Goal: Information Seeking & Learning: Learn about a topic

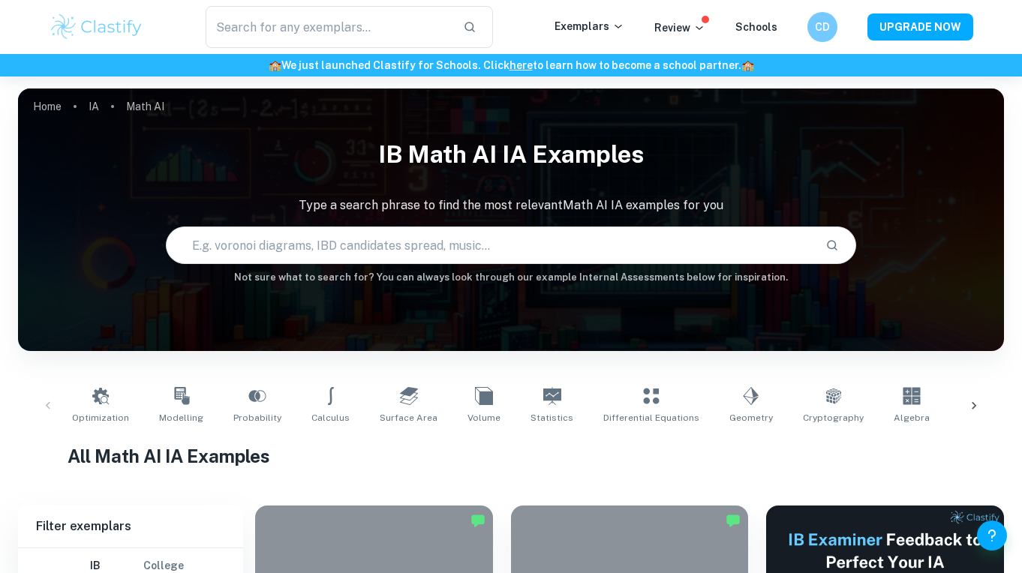
scroll to position [359, 0]
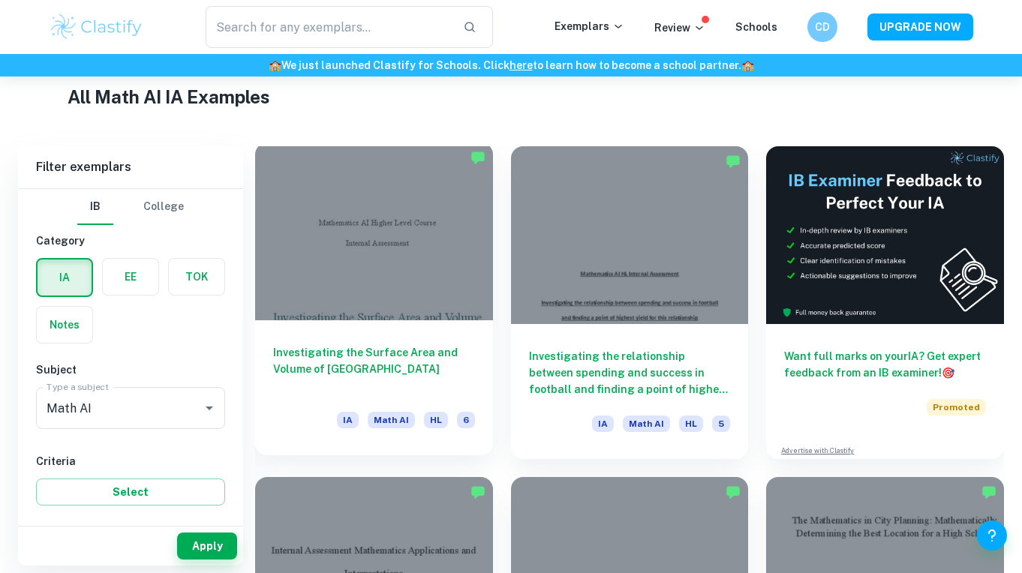
click at [338, 239] on div at bounding box center [374, 232] width 238 height 178
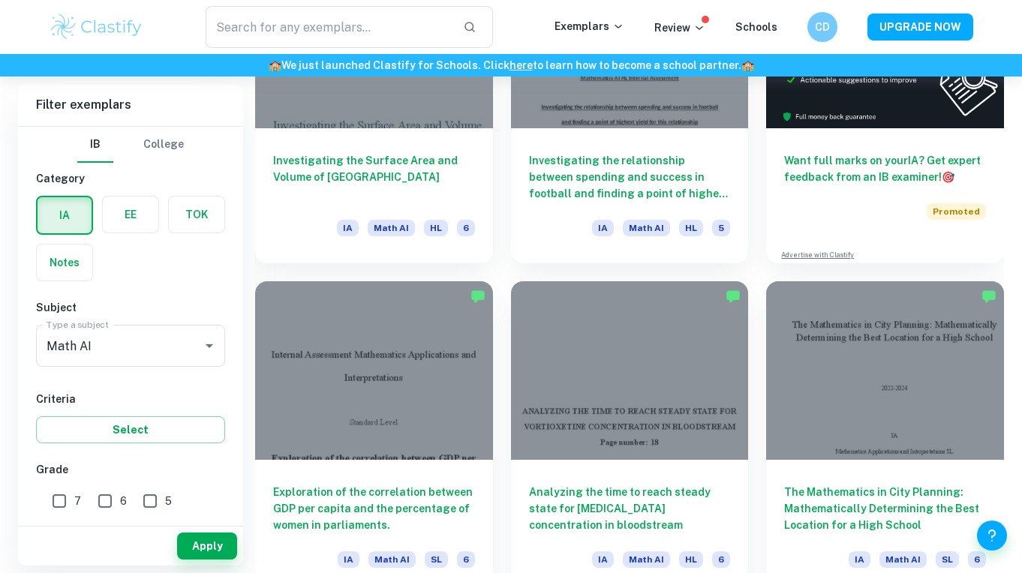
scroll to position [557, 0]
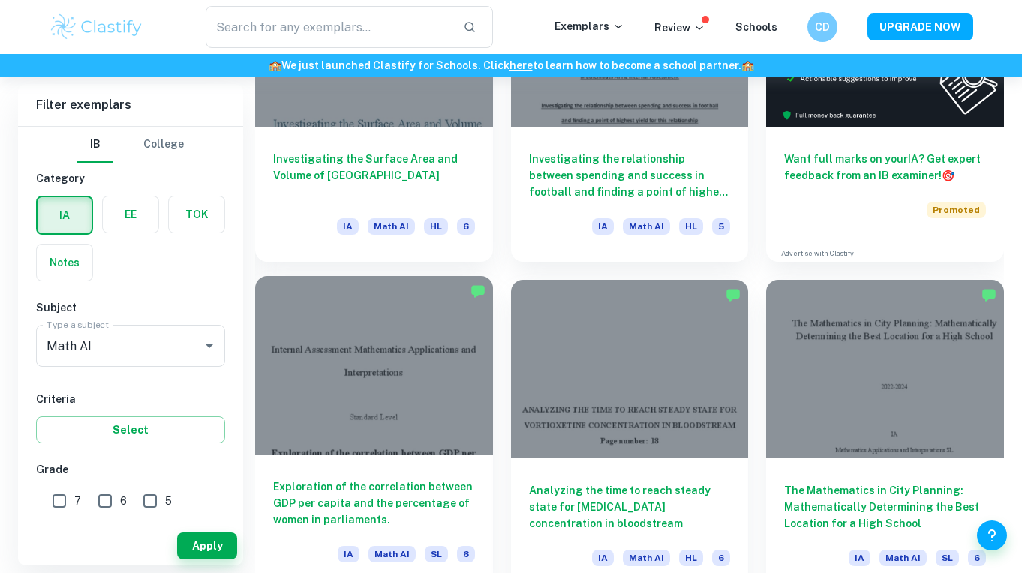
click at [391, 356] on div at bounding box center [374, 365] width 238 height 178
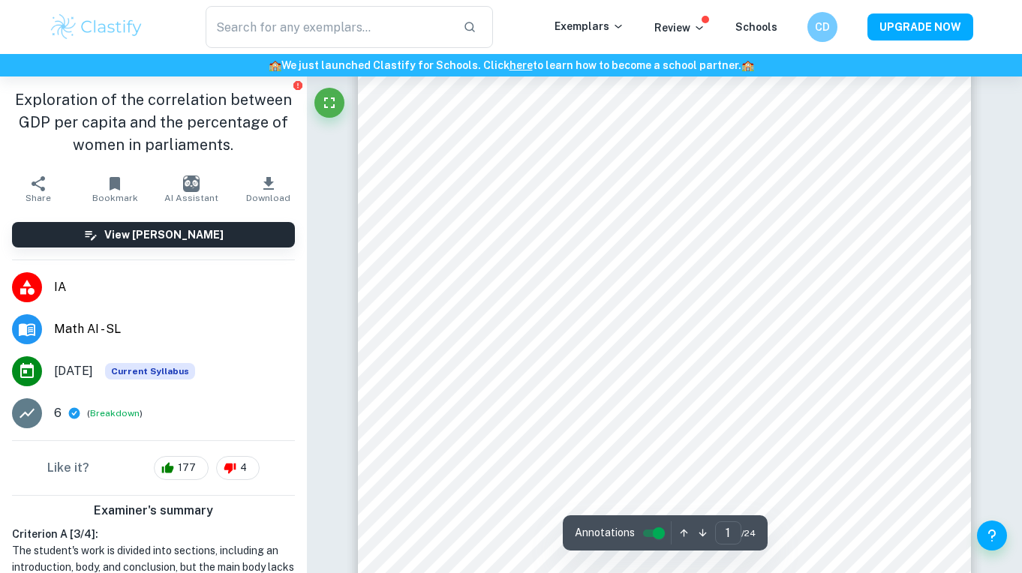
scroll to position [110, 0]
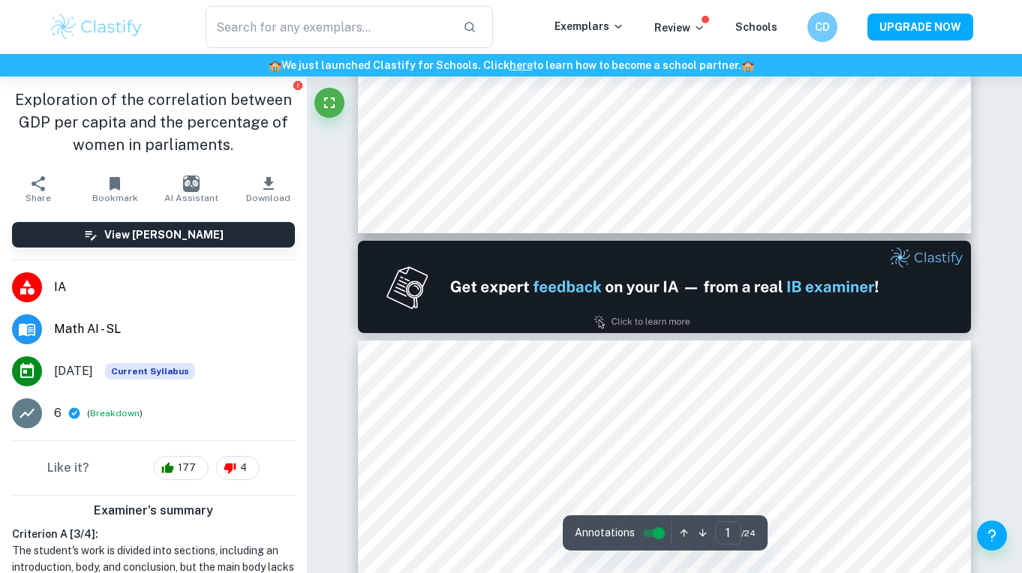
type input "2"
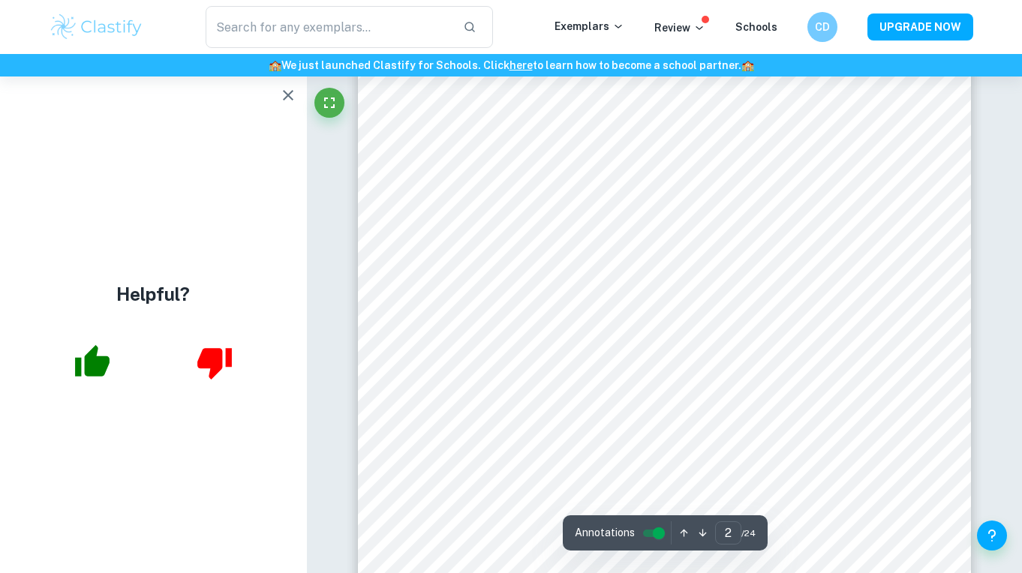
scroll to position [1035, 0]
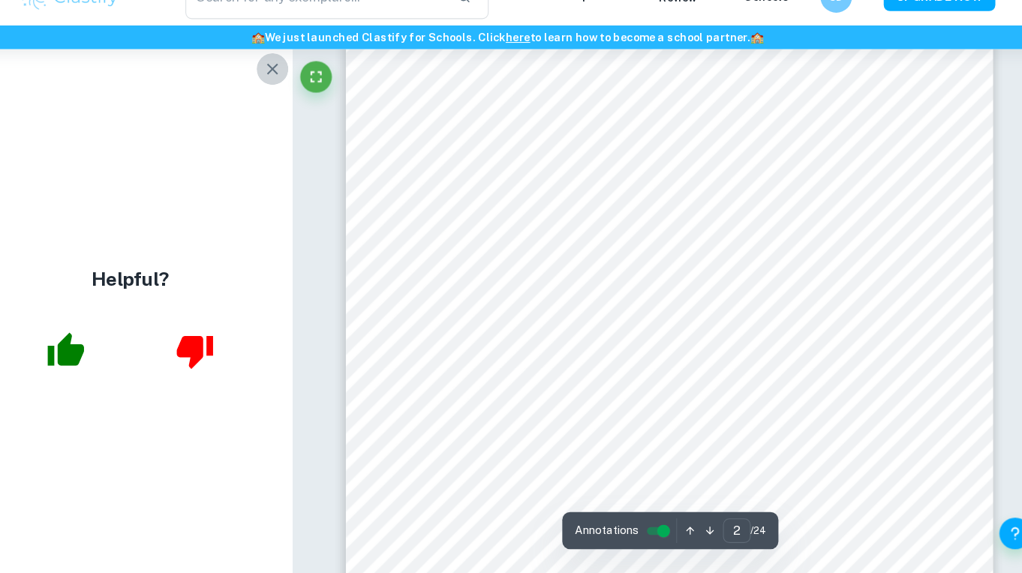
click at [279, 86] on icon "button" at bounding box center [288, 95] width 18 height 18
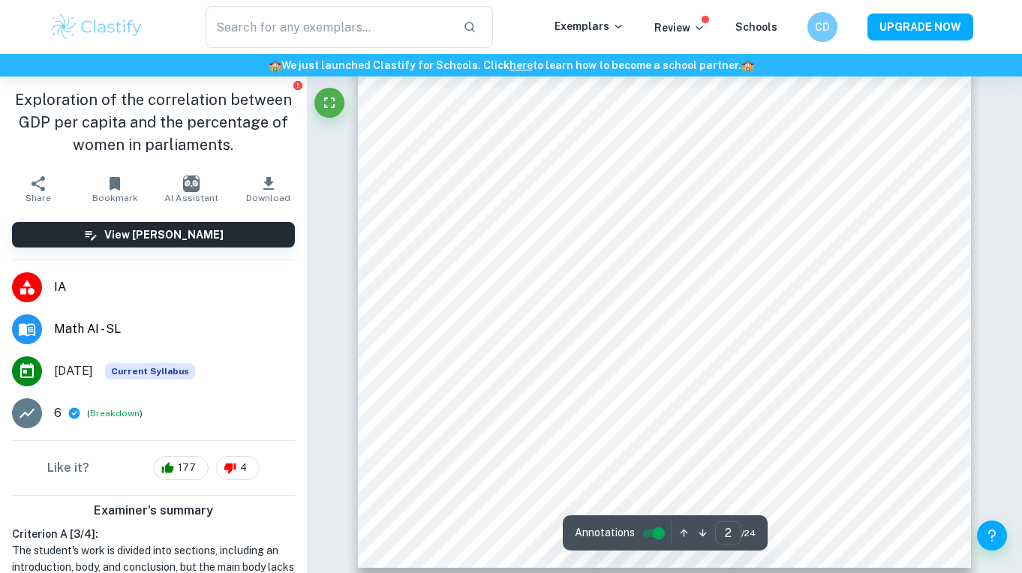
scroll to position [1364, 0]
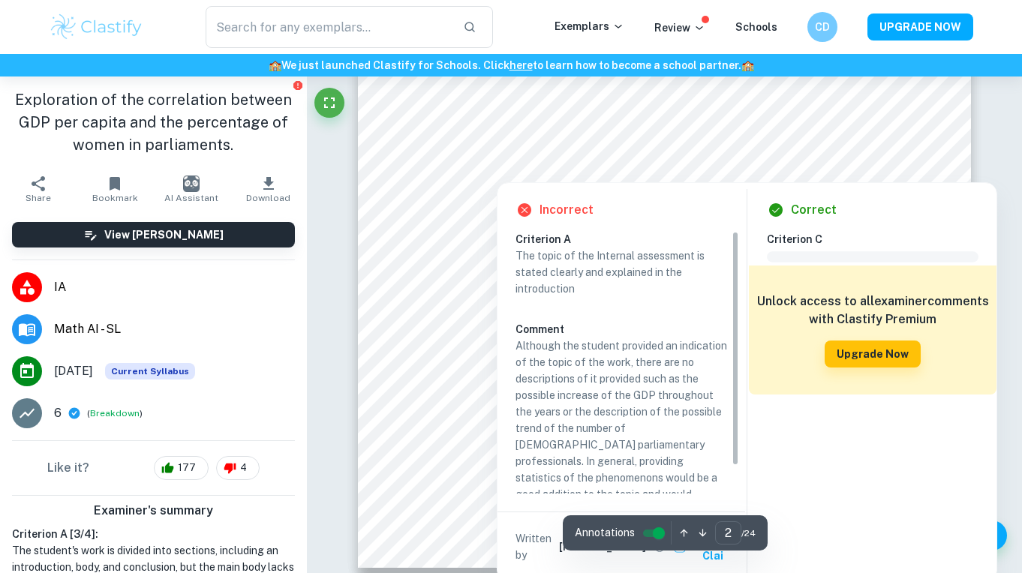
click at [879, 143] on div at bounding box center [881, 150] width 29 height 29
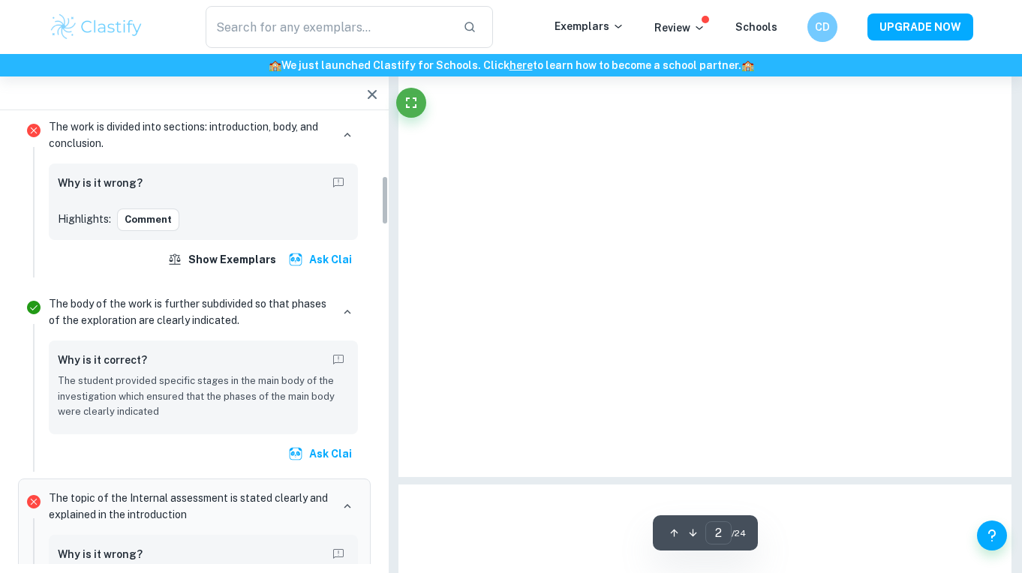
scroll to position [500, 0]
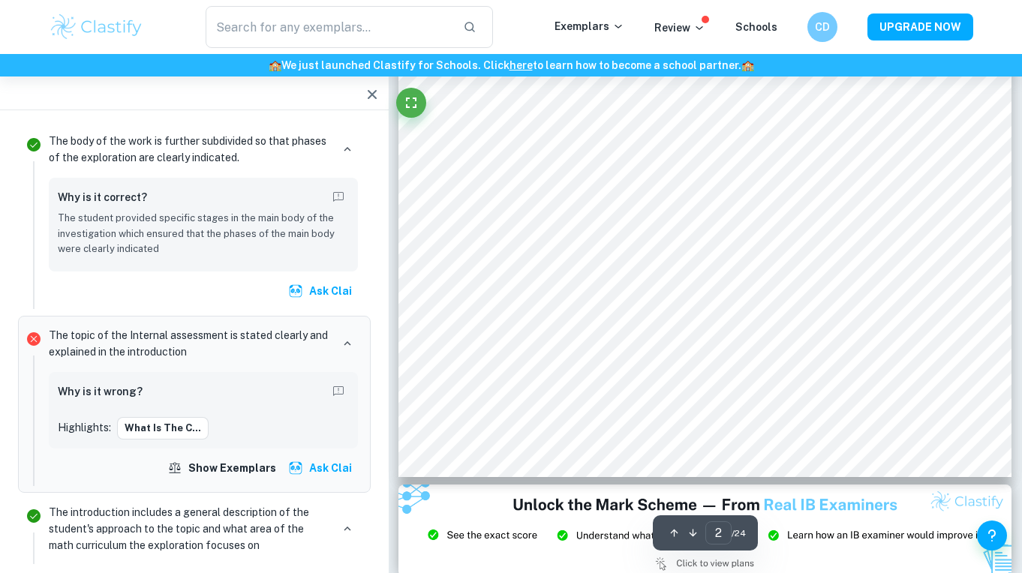
click at [380, 96] on icon "button" at bounding box center [372, 95] width 18 height 18
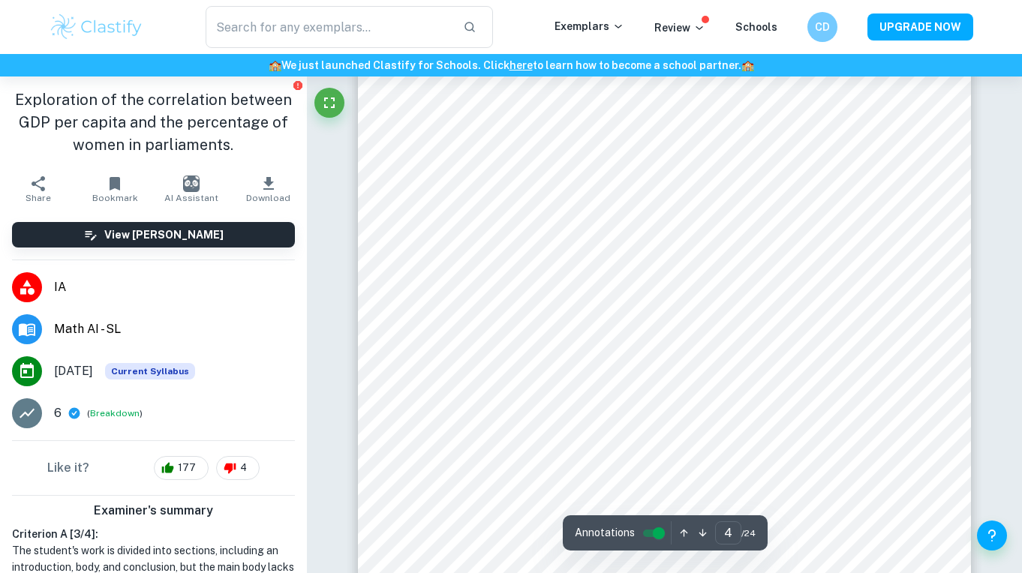
scroll to position [2786, 0]
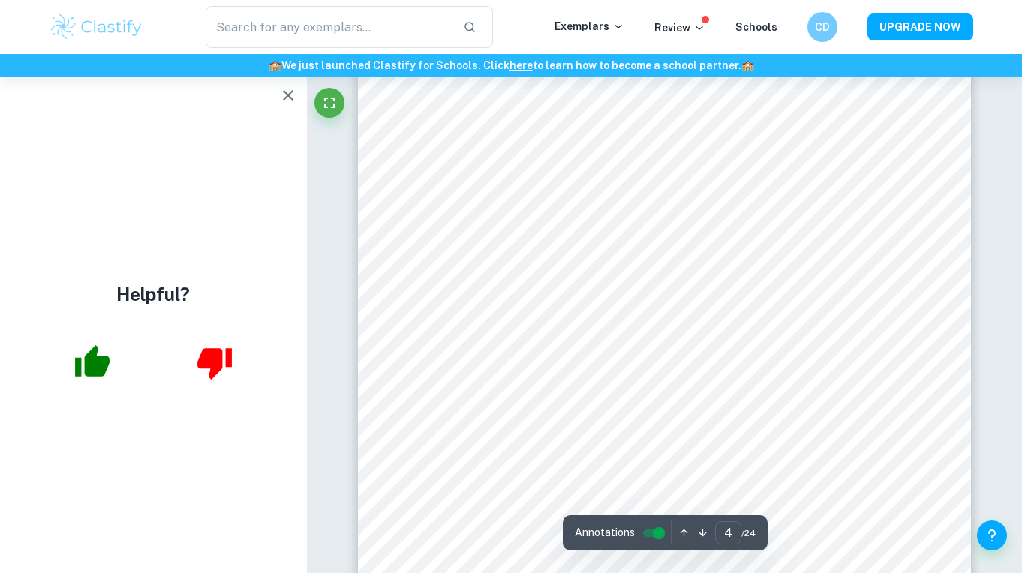
click at [296, 89] on icon "button" at bounding box center [288, 95] width 18 height 18
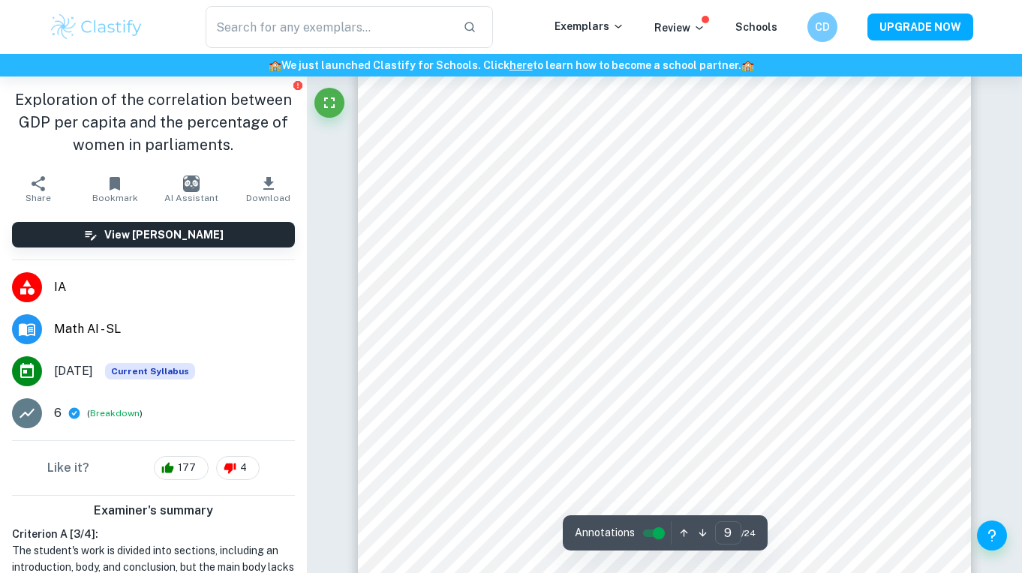
scroll to position [6029, 1]
type input "10"
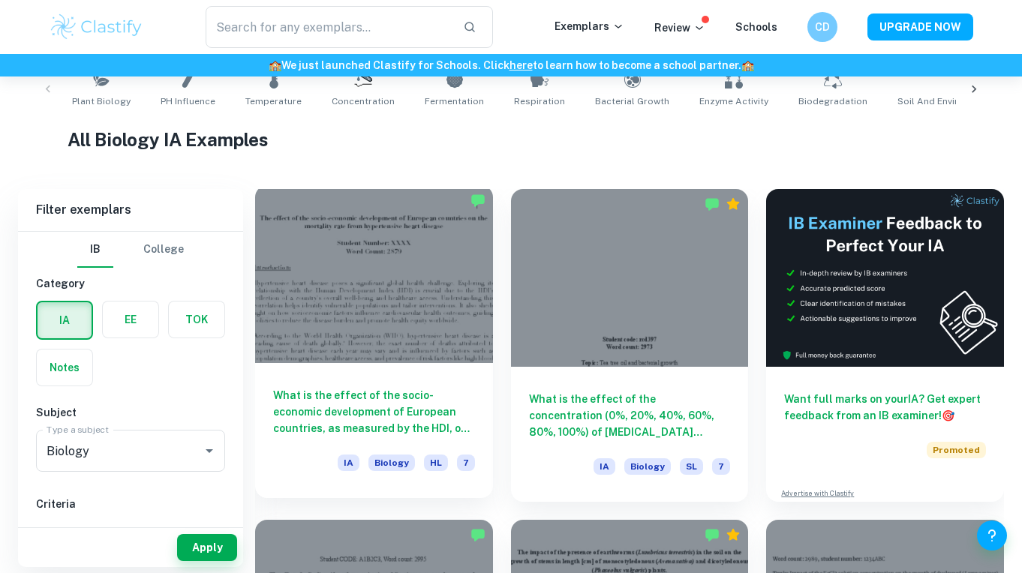
scroll to position [318, 0]
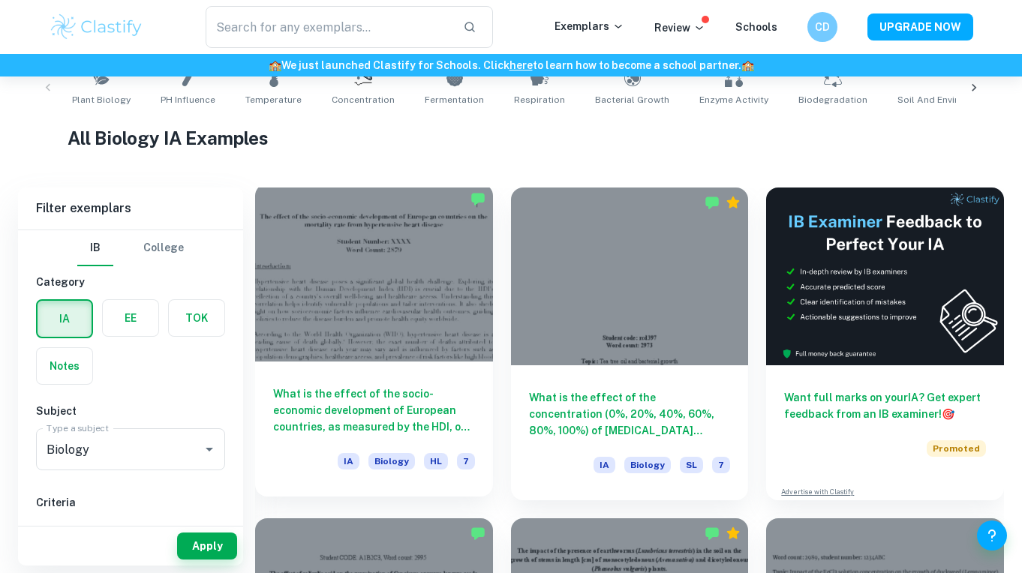
click at [326, 321] on div at bounding box center [374, 273] width 238 height 178
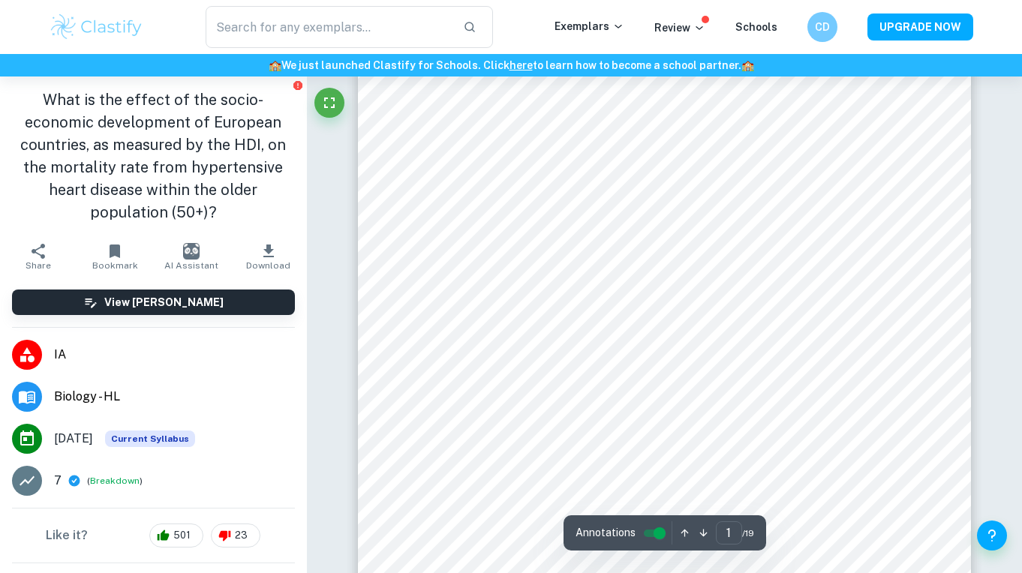
scroll to position [137, 0]
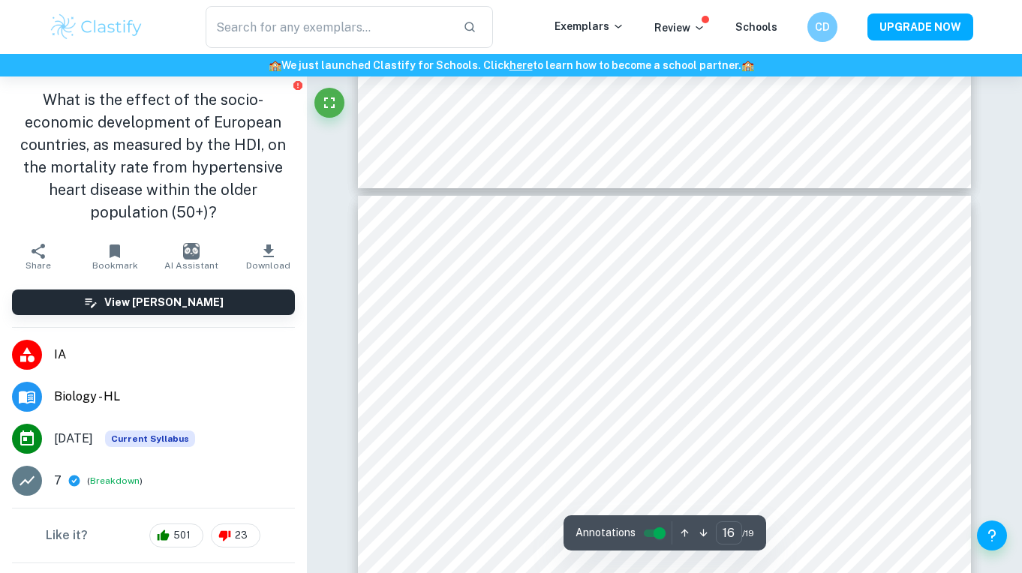
type input "15"
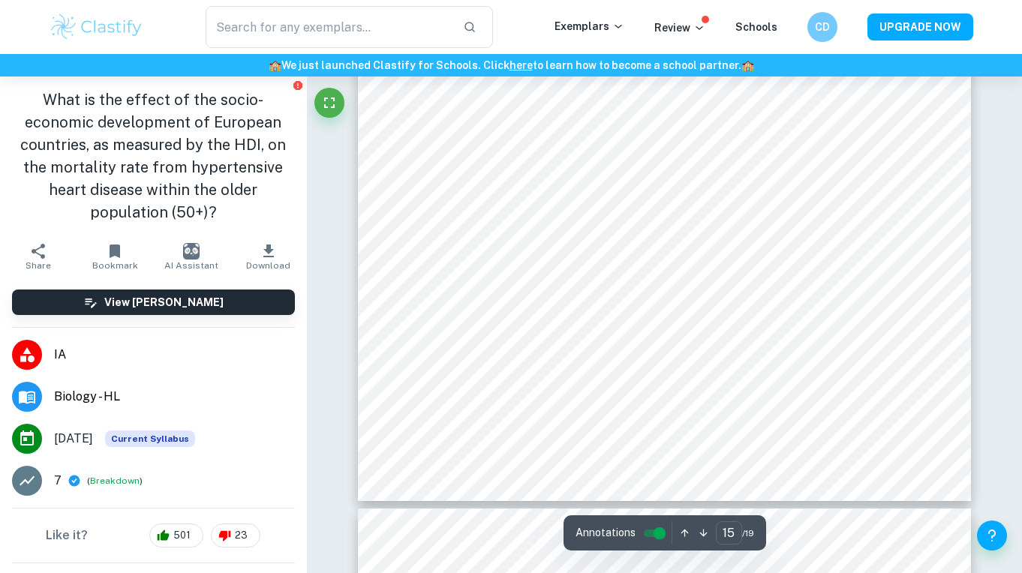
scroll to position [12964, 0]
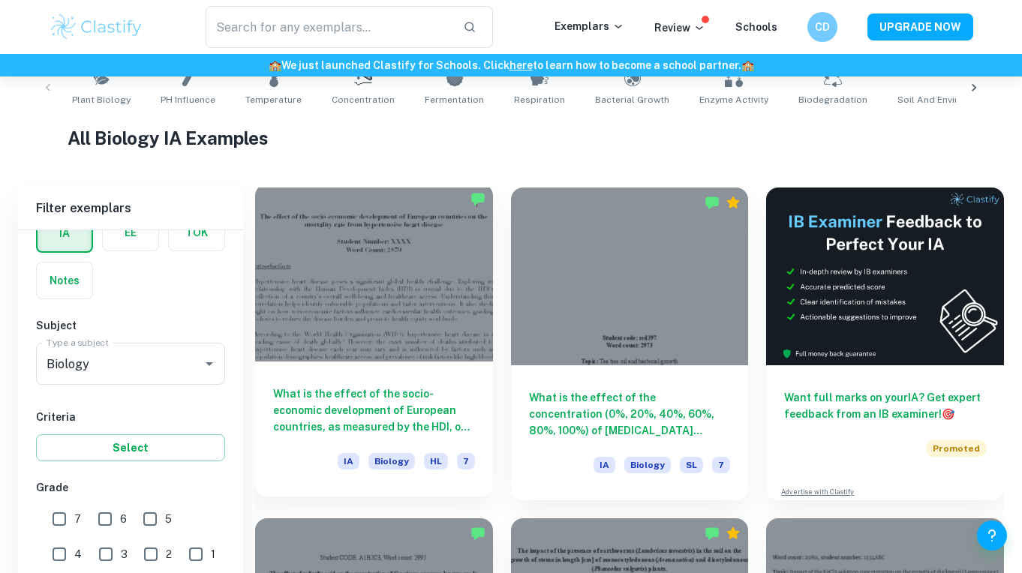
scroll to position [576, 0]
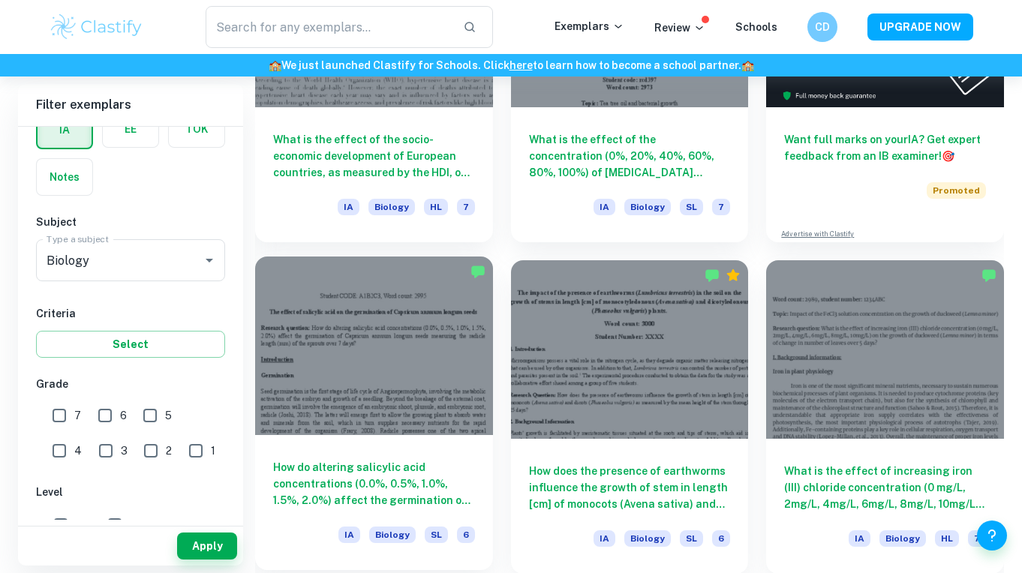
click at [432, 436] on div "How do altering salicylic acid concentrations (0.0%, 0.5%, 1.0%, 1.5%, 2.0%) af…" at bounding box center [374, 502] width 238 height 135
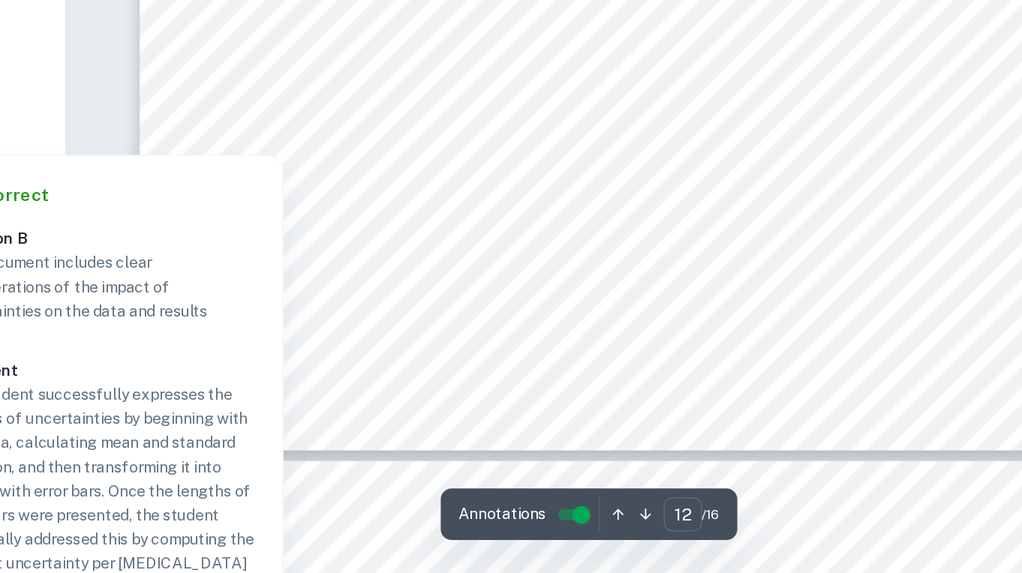
scroll to position [10274, 0]
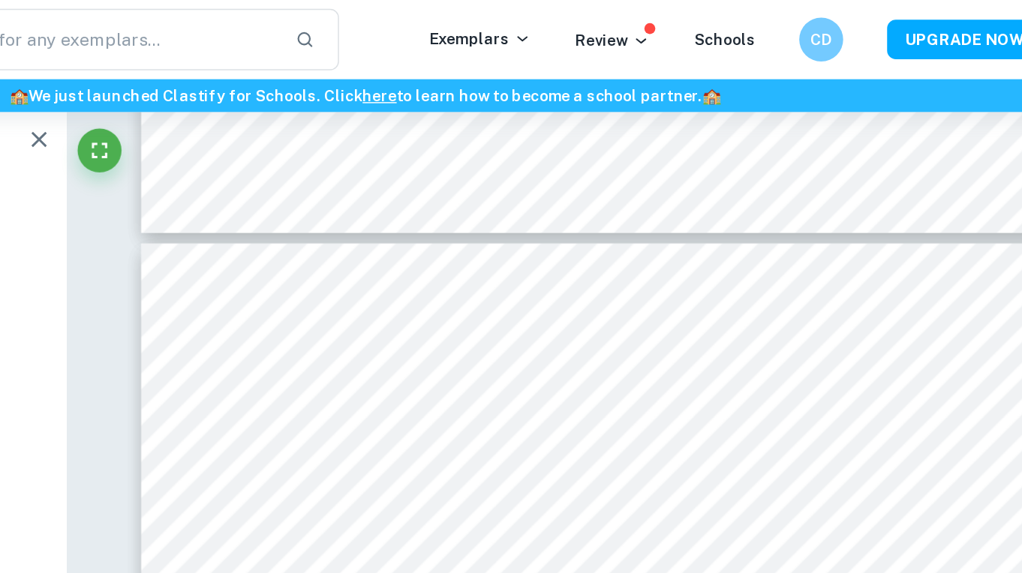
type input "12"
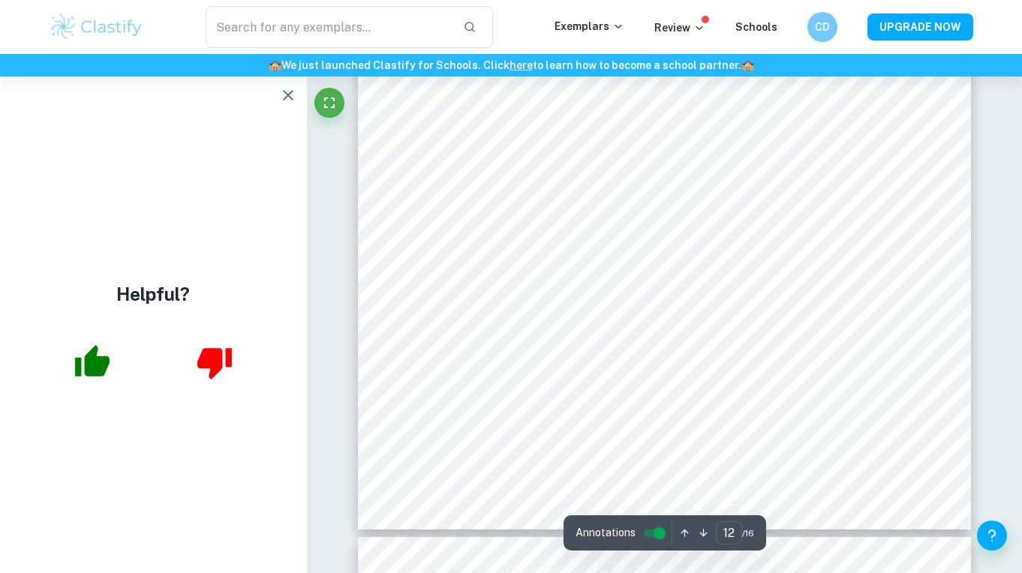
scroll to position [10233, 0]
